Goal: Information Seeking & Learning: Learn about a topic

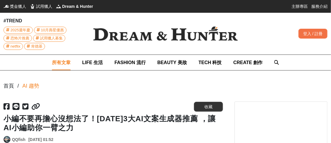
click at [58, 65] on span "所有文章" at bounding box center [61, 62] width 19 height 5
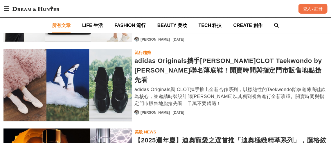
scroll to position [958, 0]
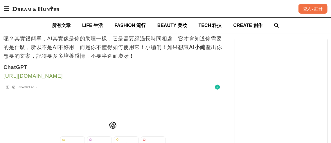
scroll to position [290, 0]
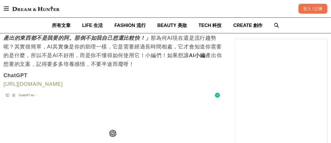
click at [54, 84] on link "[URL][DOMAIN_NAME]" at bounding box center [32, 85] width 59 height 6
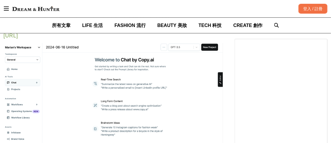
scroll to position [552, 0]
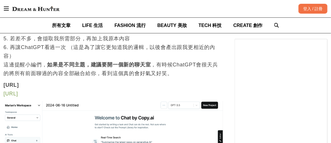
click at [18, 94] on link "[URL]" at bounding box center [10, 94] width 15 height 6
